Goal: Contribute content

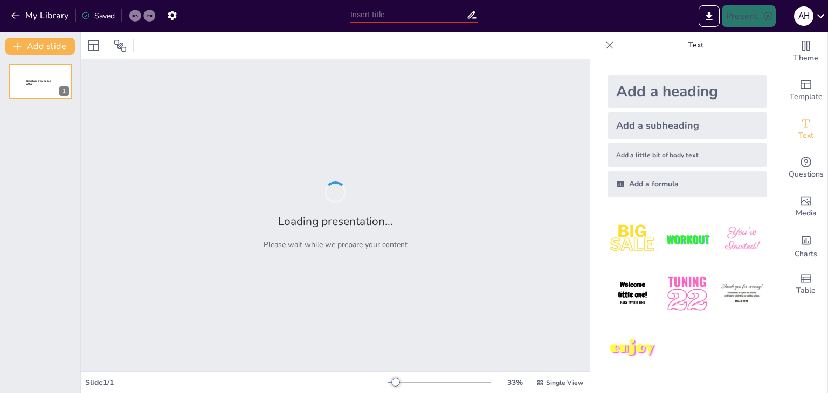
type input "Cognición al Aula: ¿Qué es la Teoría Cognoscitiva y Cómo Nos Ayuda en la Educac…"
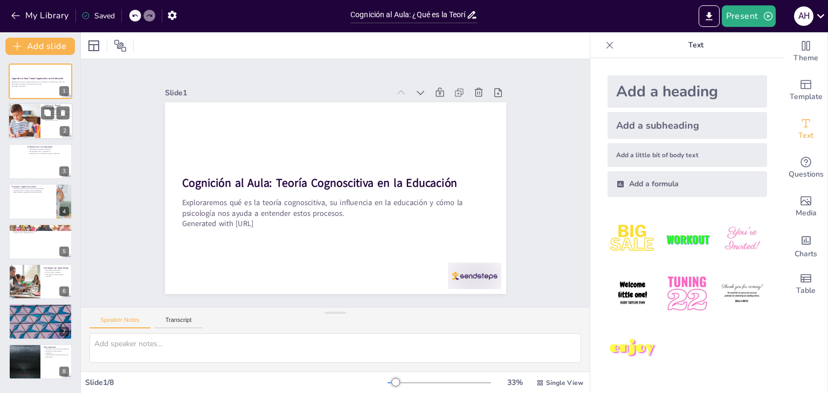
click at [45, 128] on div at bounding box center [40, 121] width 65 height 37
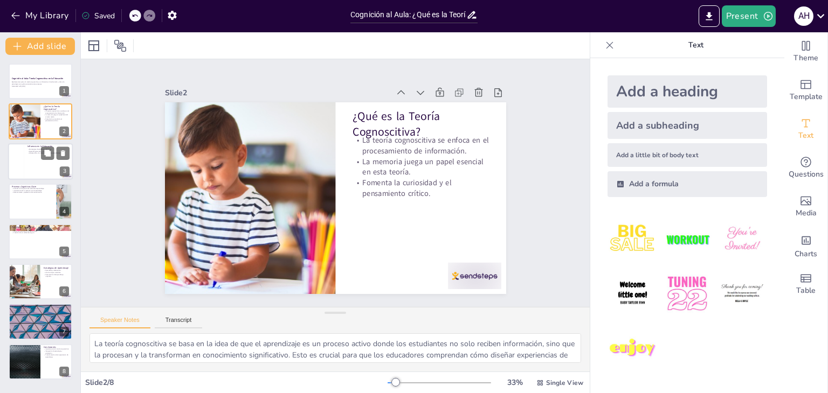
click at [33, 169] on div at bounding box center [40, 161] width 65 height 37
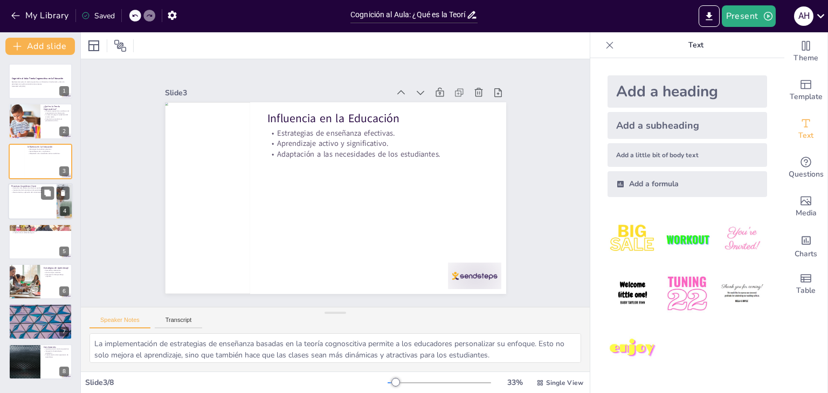
click at [47, 213] on div at bounding box center [40, 201] width 65 height 37
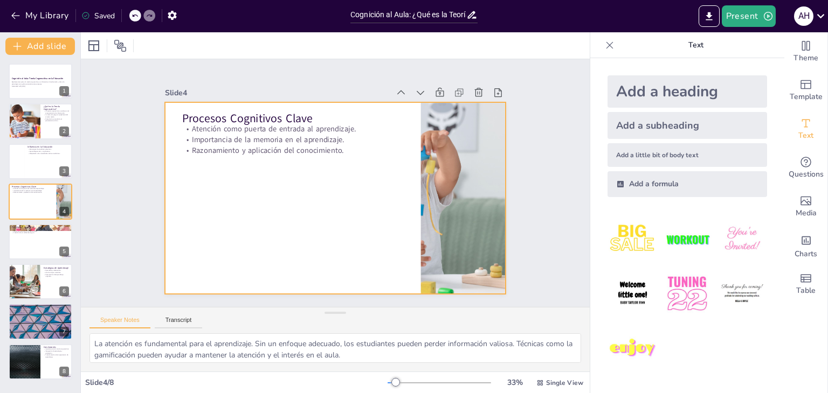
click at [253, 229] on div at bounding box center [335, 198] width 341 height 192
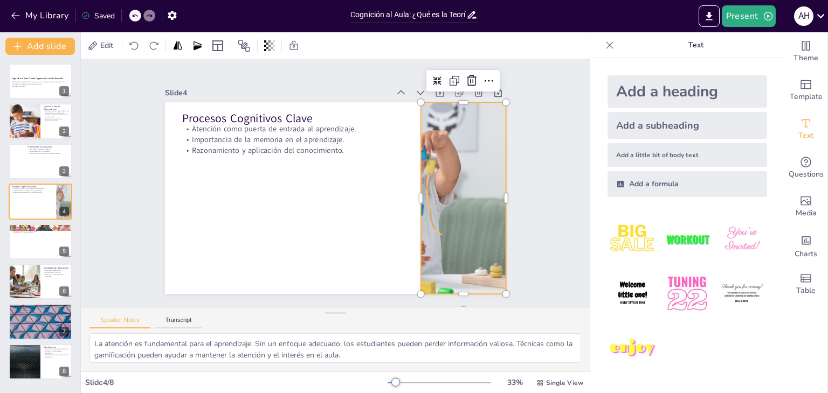
click at [473, 204] on div at bounding box center [461, 211] width 384 height 229
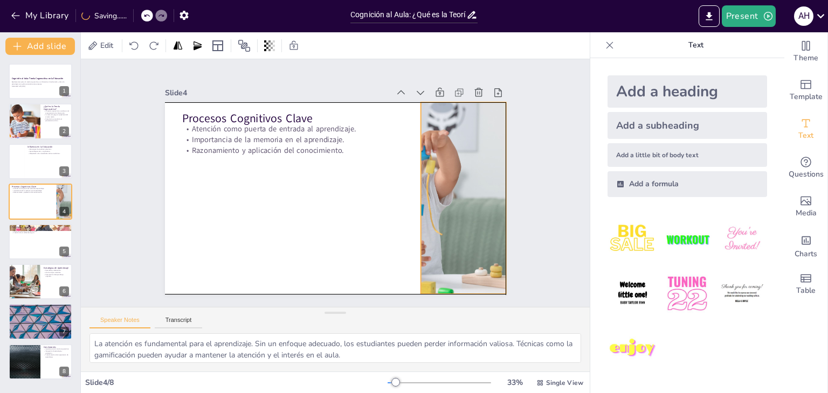
click at [473, 205] on div at bounding box center [462, 198] width 365 height 192
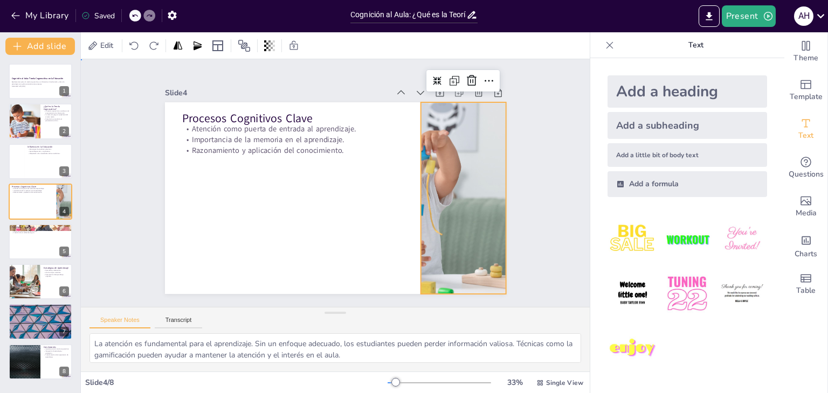
click at [535, 197] on div "Slide 1 Cognición al Aula: Teoría Cognoscitiva en la Educación Exploraremos qué…" at bounding box center [335, 183] width 509 height 248
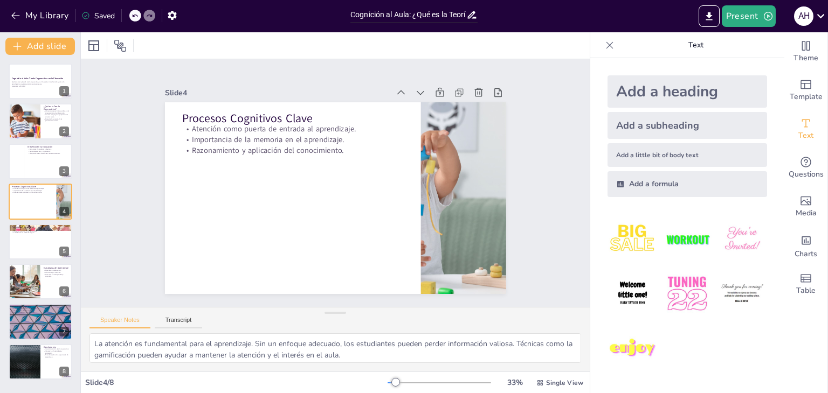
click at [535, 197] on div "Slide 1 Cognición al Aula: Teoría Cognoscitiva en la Educación Exploraremos qué…" at bounding box center [336, 183] width 532 height 300
click at [610, 173] on div "Add a formula" at bounding box center [687, 184] width 160 height 26
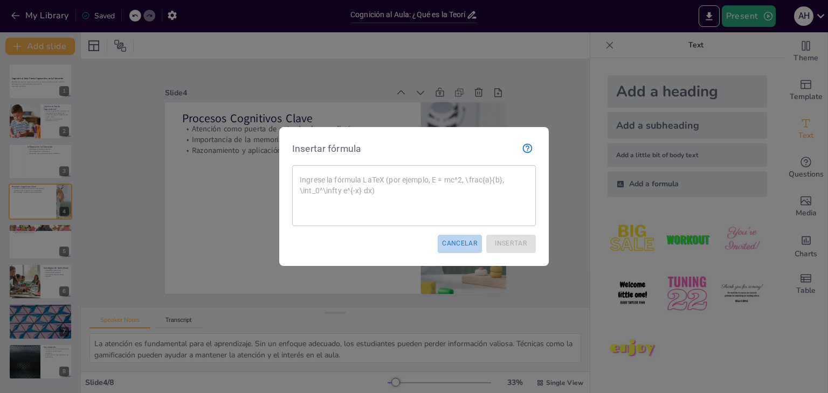
click at [458, 240] on font "Cancelar" at bounding box center [460, 244] width 36 height 8
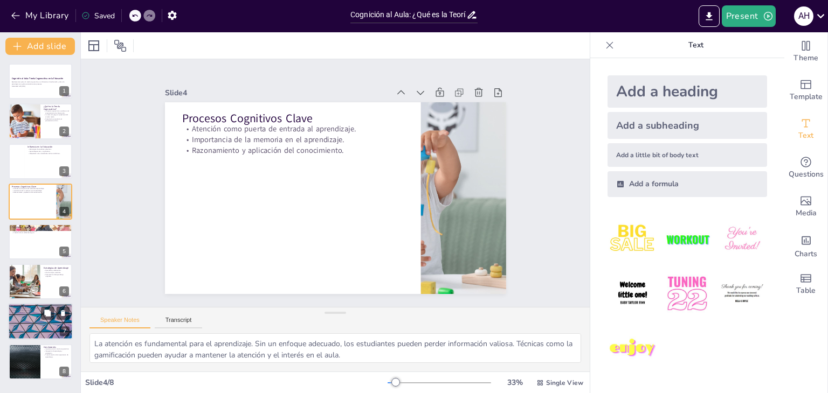
click at [15, 327] on div at bounding box center [40, 322] width 65 height 37
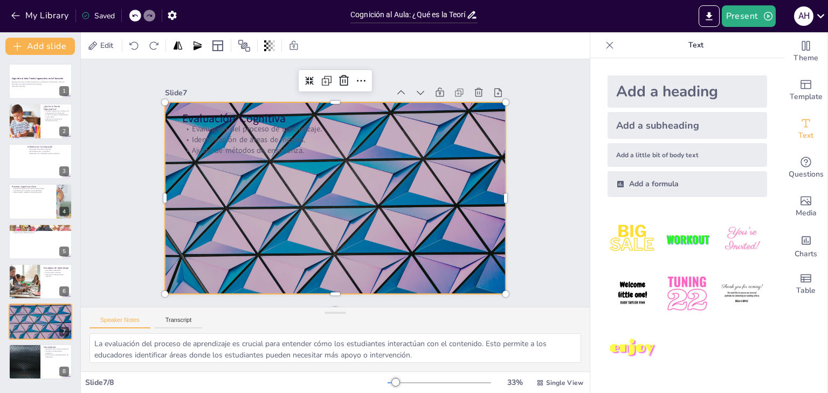
click at [213, 243] on div at bounding box center [335, 198] width 341 height 192
click at [761, 46] on p "Text" at bounding box center [695, 45] width 155 height 26
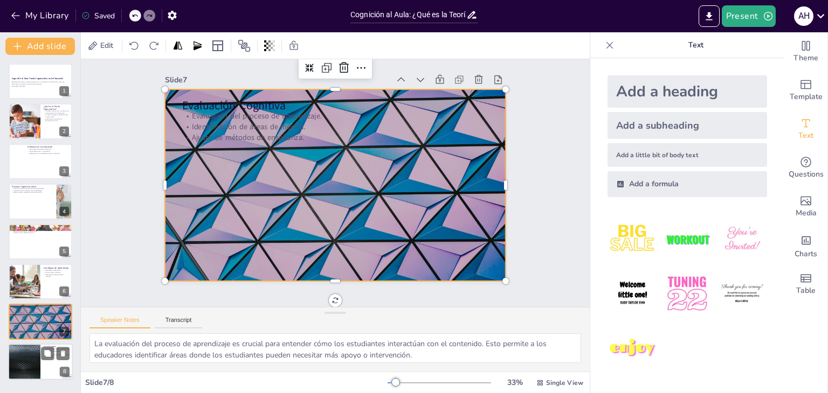
click at [34, 362] on div at bounding box center [24, 362] width 65 height 37
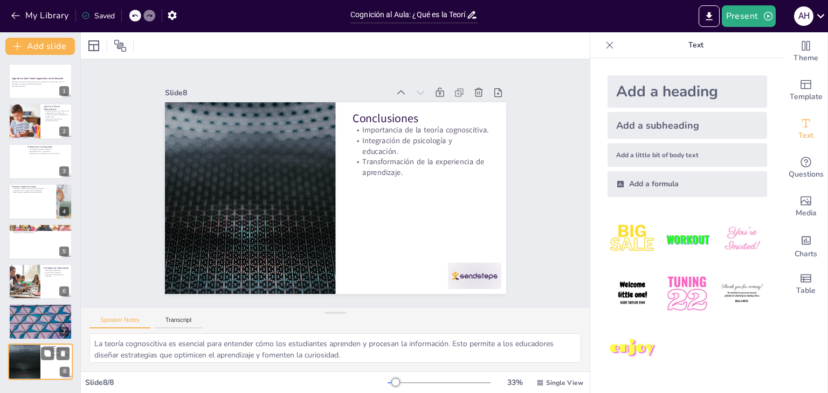
scroll to position [0, 0]
click at [32, 121] on div at bounding box center [24, 121] width 65 height 37
type textarea "La teoría cognoscitiva se basa en la idea de que el aprendizaje es un proceso a…"
